Goal: Information Seeking & Learning: Learn about a topic

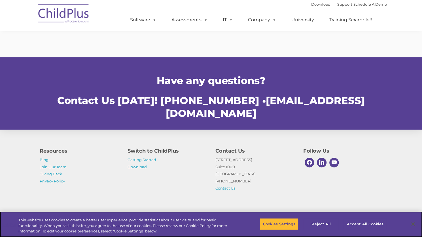
scroll to position [276, 0]
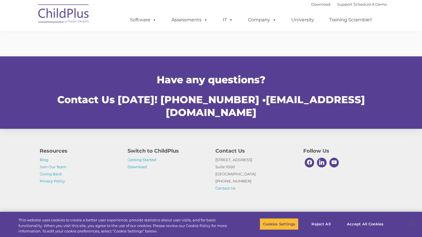
click at [398, 125] on div "Resources Blog Join Our Team Giving Back Privacy Policy Switch to ChildPlus Get…" at bounding box center [211, 164] width 422 height 99
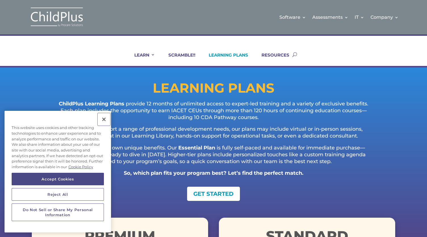
click at [104, 119] on button "Close" at bounding box center [104, 119] width 12 height 12
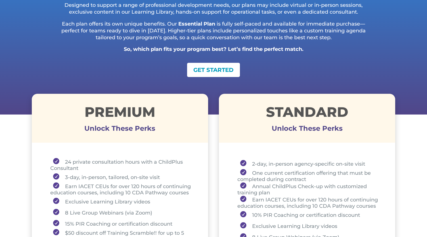
scroll to position [81, 0]
